Goal: Navigation & Orientation: Find specific page/section

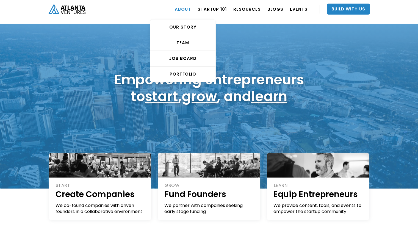
click at [191, 9] on link "ABOUT" at bounding box center [183, 8] width 16 height 15
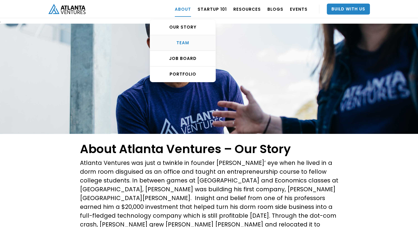
click at [190, 44] on div "TEAM" at bounding box center [182, 42] width 65 height 5
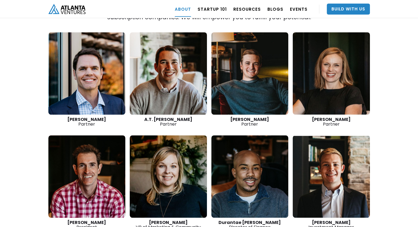
scroll to position [804, 0]
